Goal: Check status

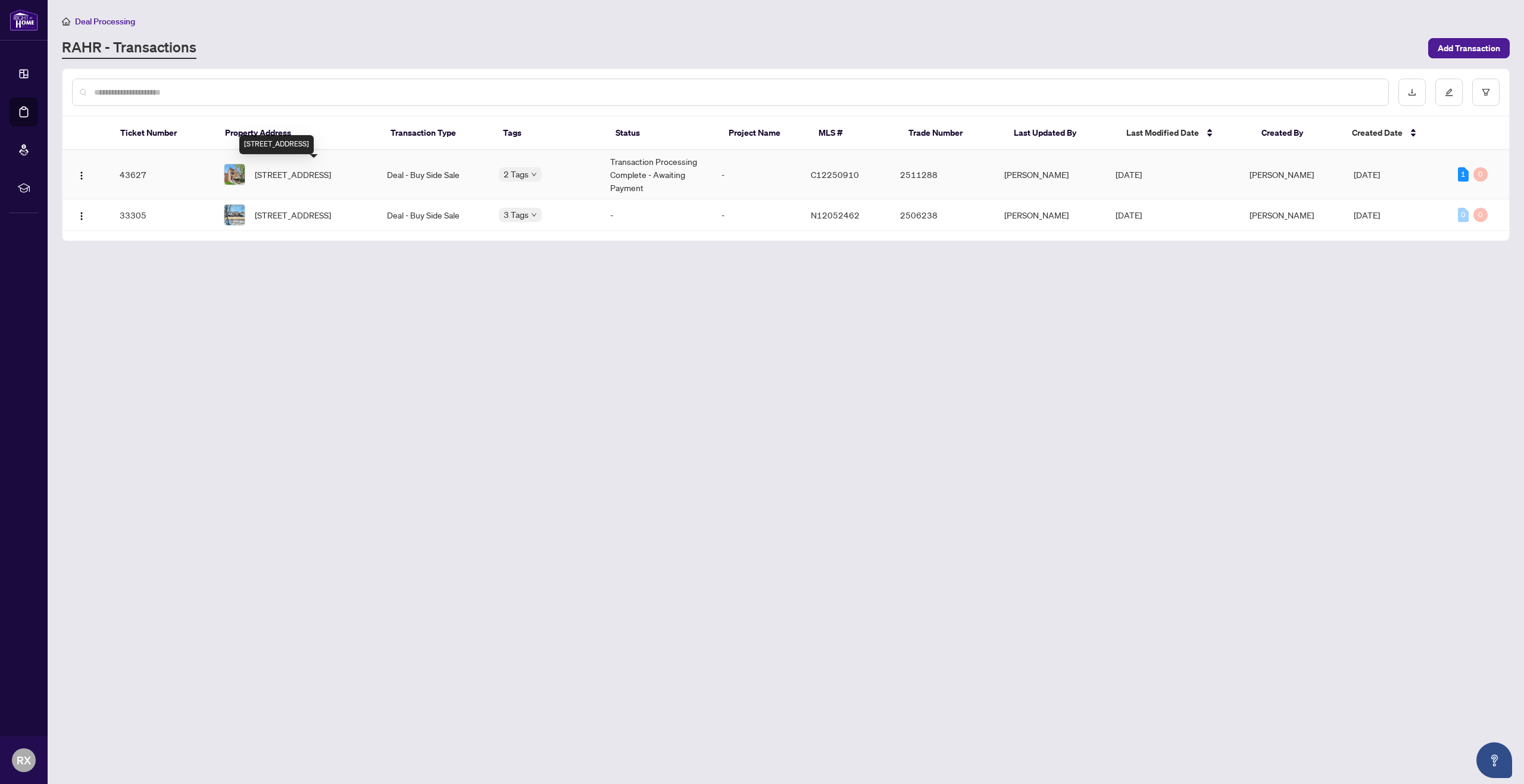
click at [323, 172] on span "[STREET_ADDRESS]" at bounding box center [293, 174] width 76 height 13
